Goal: Task Accomplishment & Management: Complete application form

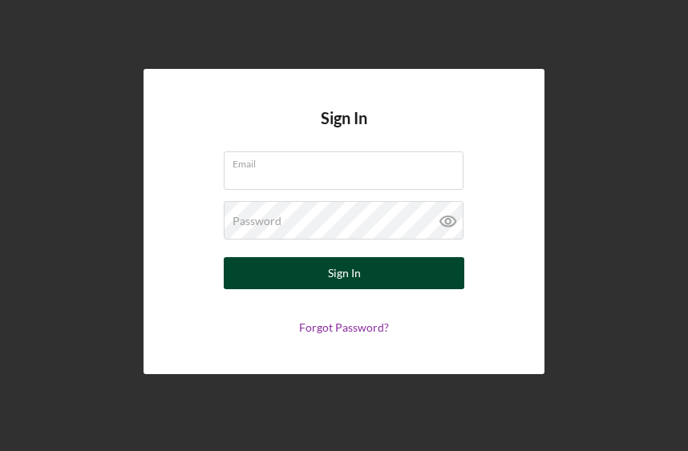
type input "[EMAIL_ADDRESS][DOMAIN_NAME]"
click at [353, 268] on div "Sign In" at bounding box center [344, 273] width 33 height 32
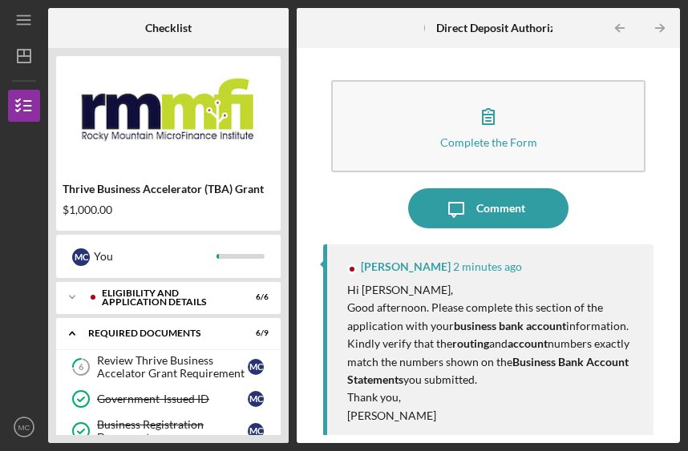
scroll to position [220, 0]
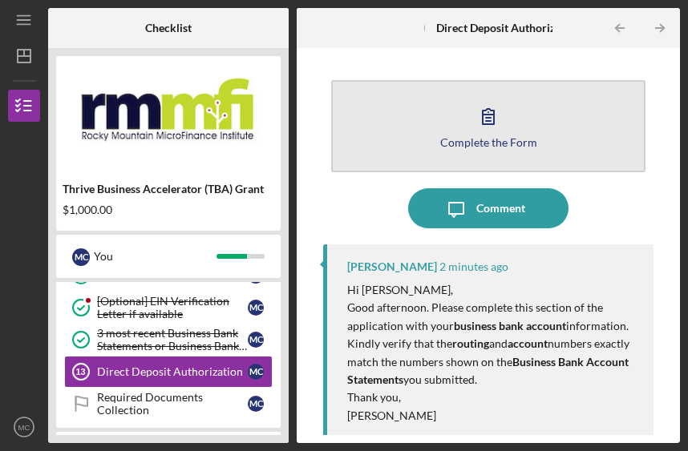
click at [493, 139] on div "Complete the Form" at bounding box center [488, 142] width 97 height 12
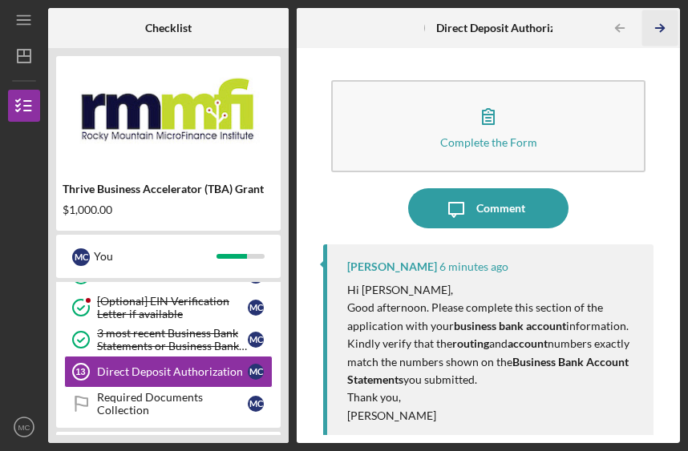
click at [664, 28] on polyline "button" at bounding box center [662, 28] width 4 height 7
